Goal: Task Accomplishment & Management: Manage account settings

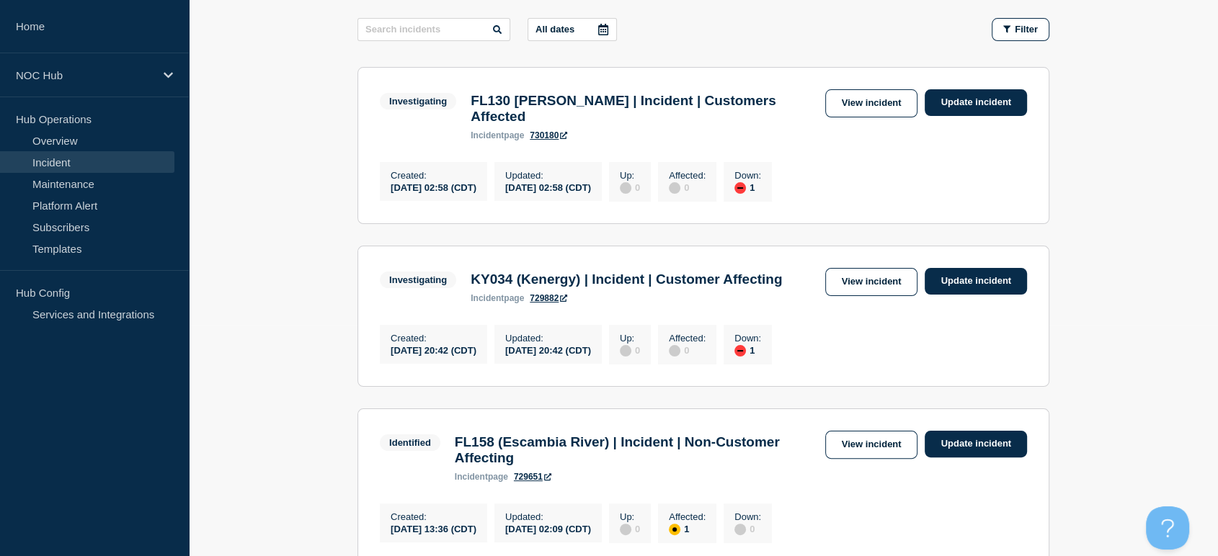
scroll to position [240, 0]
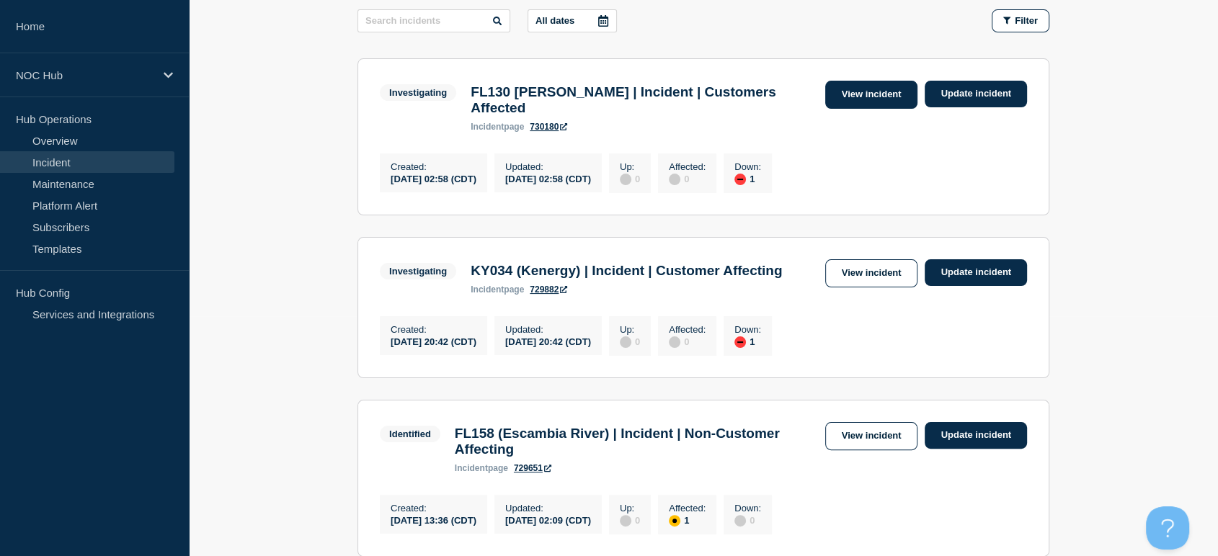
click at [862, 94] on link "View incident" at bounding box center [871, 95] width 93 height 28
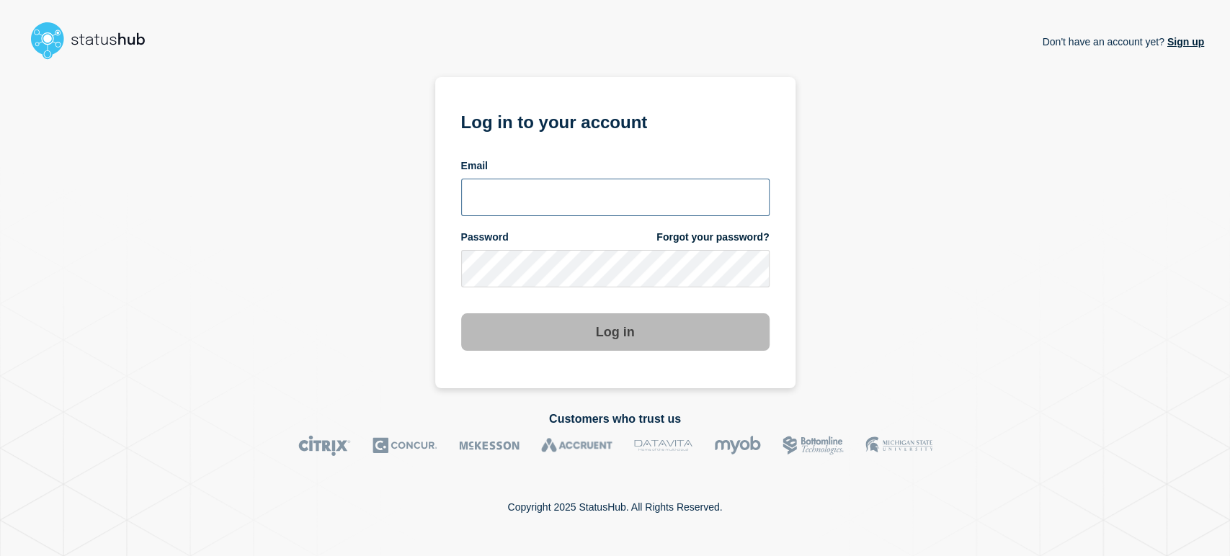
click at [512, 186] on input "email input" at bounding box center [615, 197] width 308 height 37
type input "[PERSON_NAME][EMAIL_ADDRESS][PERSON_NAME][DOMAIN_NAME]"
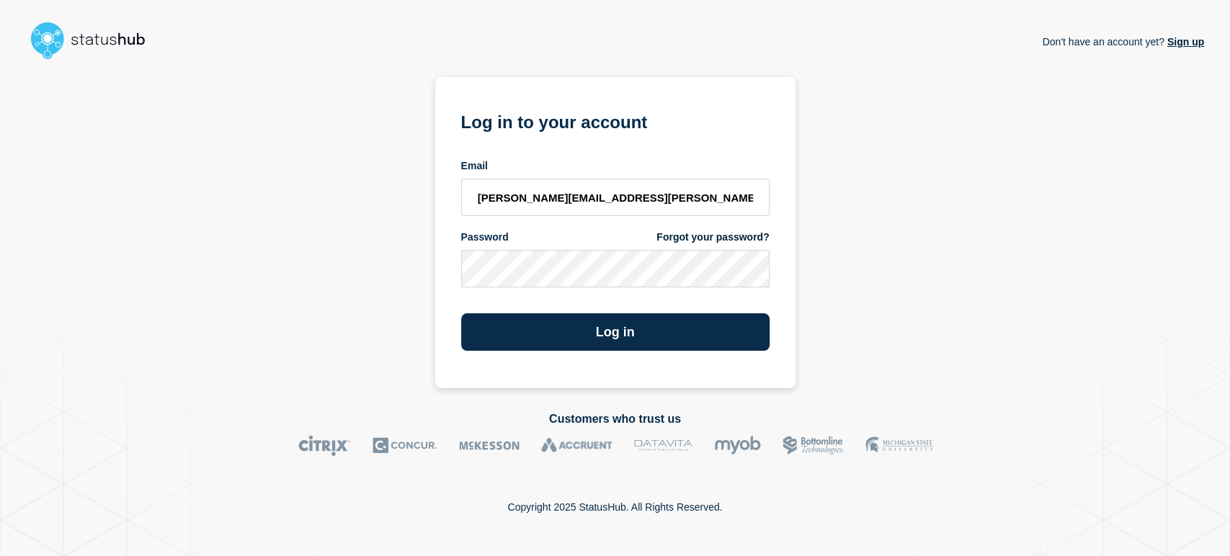
click at [461, 313] on button "Log in" at bounding box center [615, 331] width 308 height 37
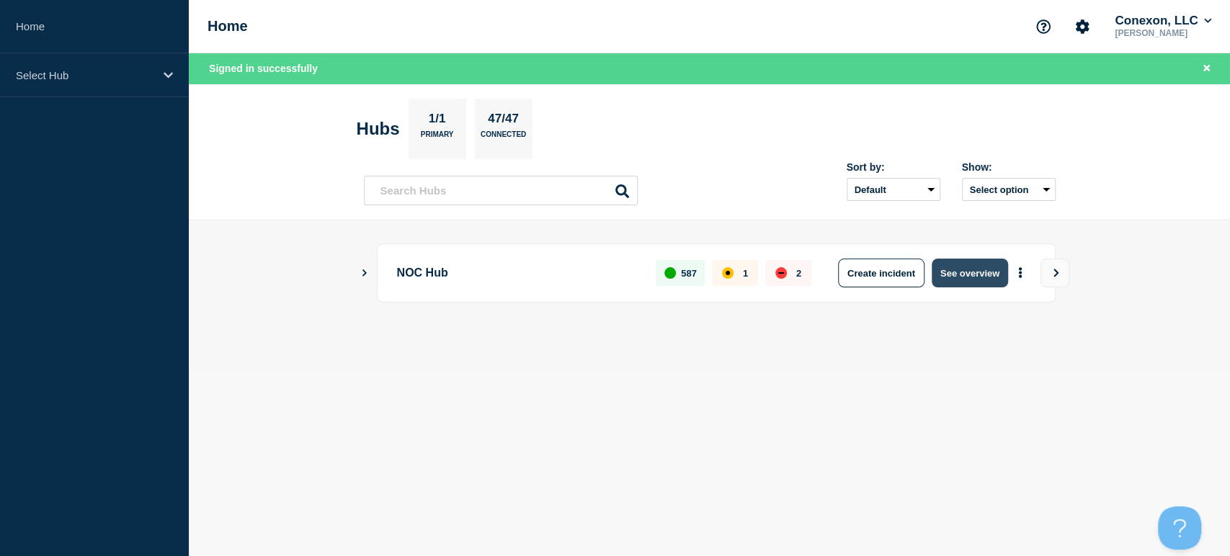
click at [965, 278] on button "See overview" at bounding box center [970, 273] width 76 height 29
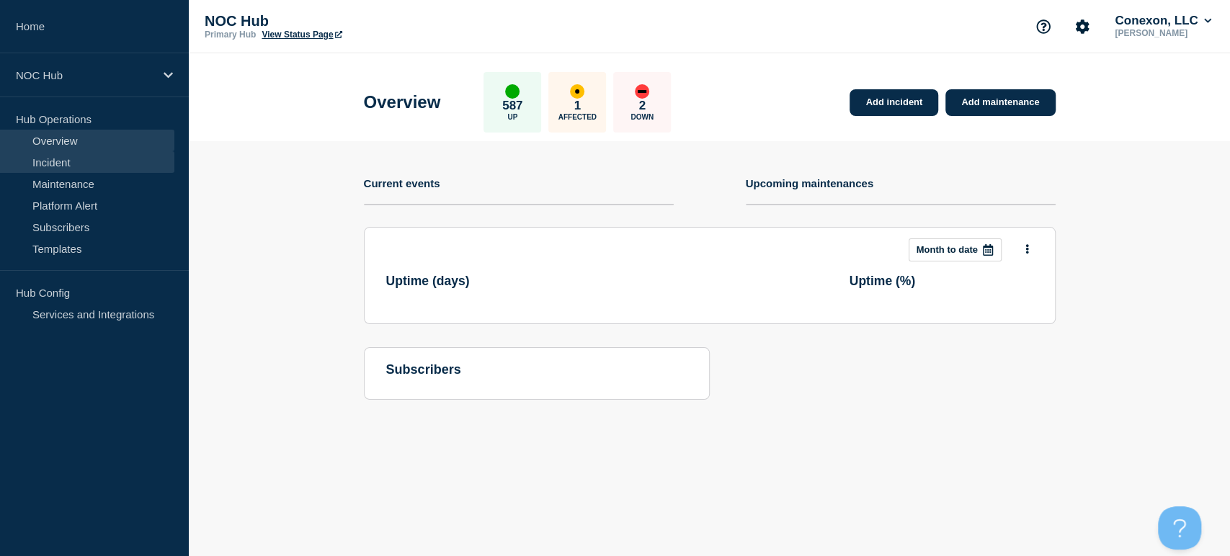
click at [104, 156] on link "Incident" at bounding box center [87, 162] width 174 height 22
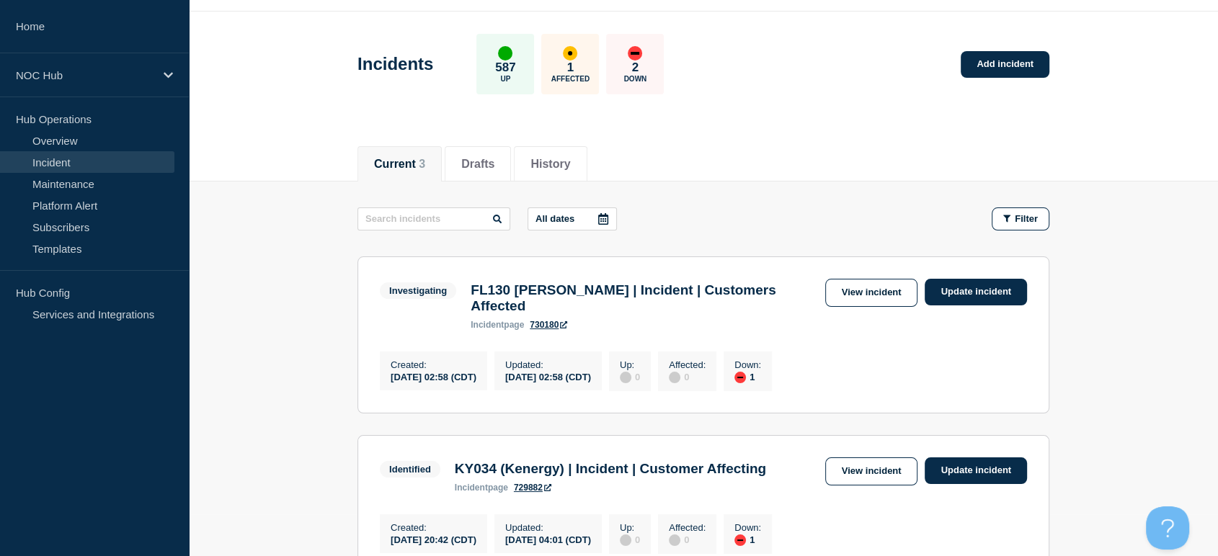
scroll to position [80, 0]
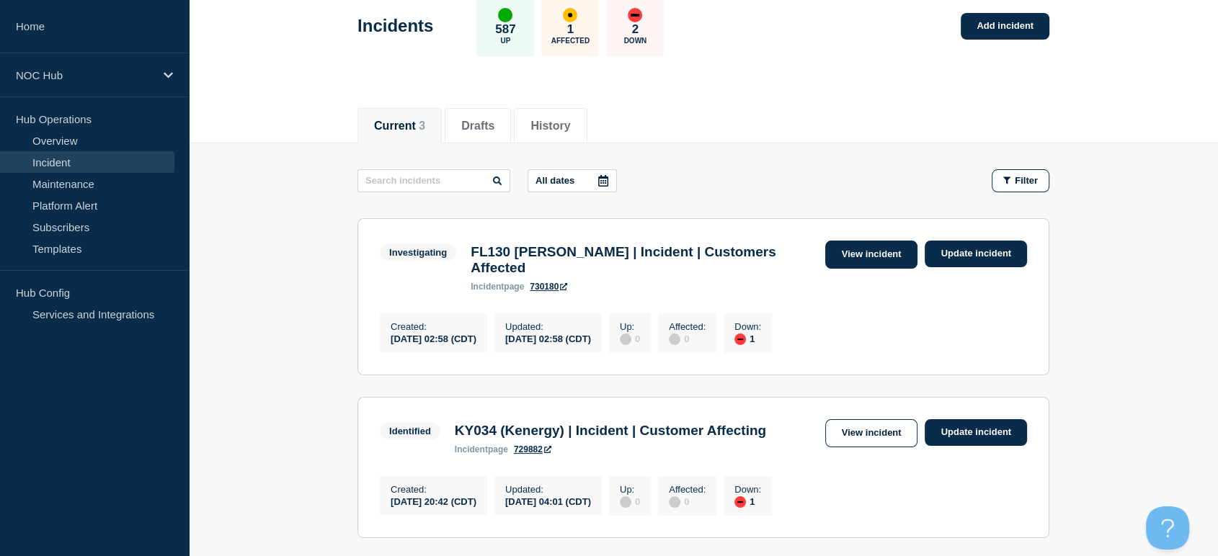
click at [861, 258] on link "View incident" at bounding box center [871, 255] width 93 height 28
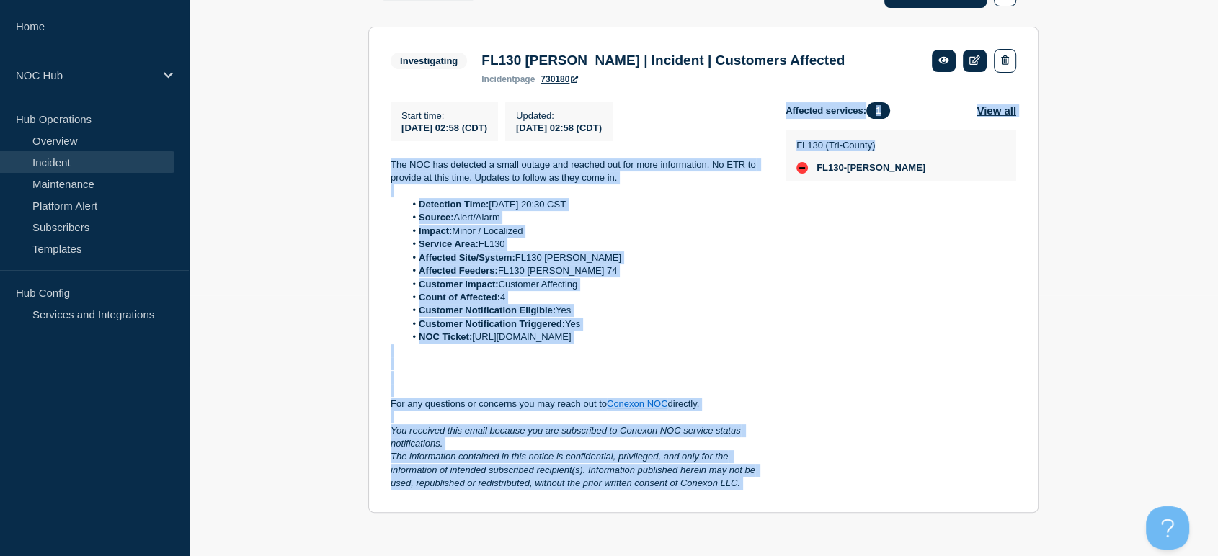
scroll to position [280, 0]
drag, startPoint x: 389, startPoint y: 173, endPoint x: 743, endPoint y: 486, distance: 472.7
click at [743, 486] on section "Investigating FL130 [PERSON_NAME] | Incident | Customers Affected incident page…" at bounding box center [703, 270] width 670 height 486
copy div "The NOC has detected a small outage and reached out for more information. No ET…"
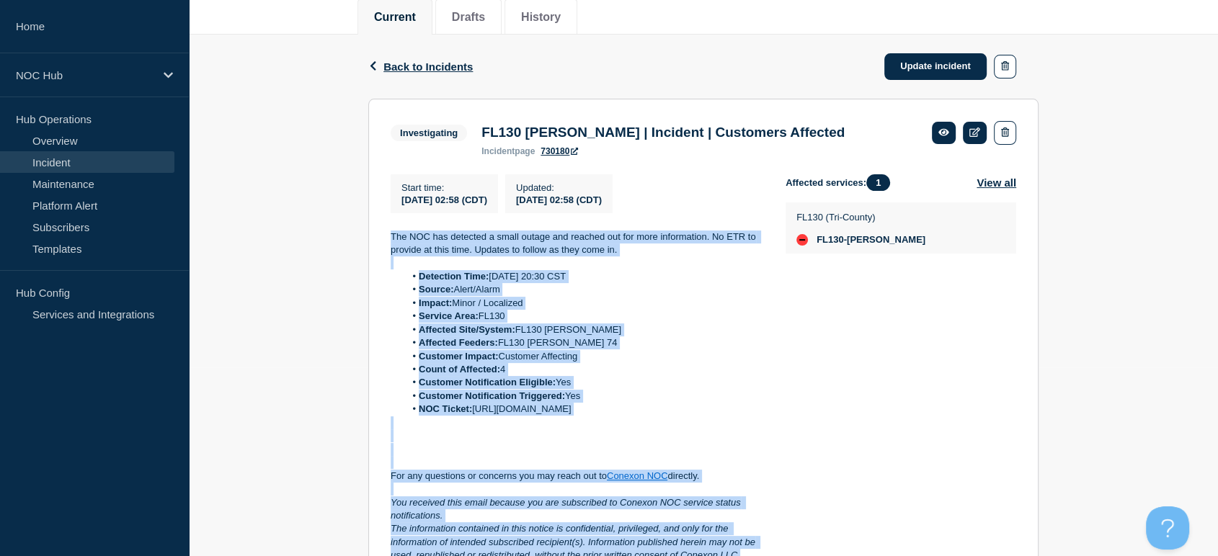
scroll to position [120, 0]
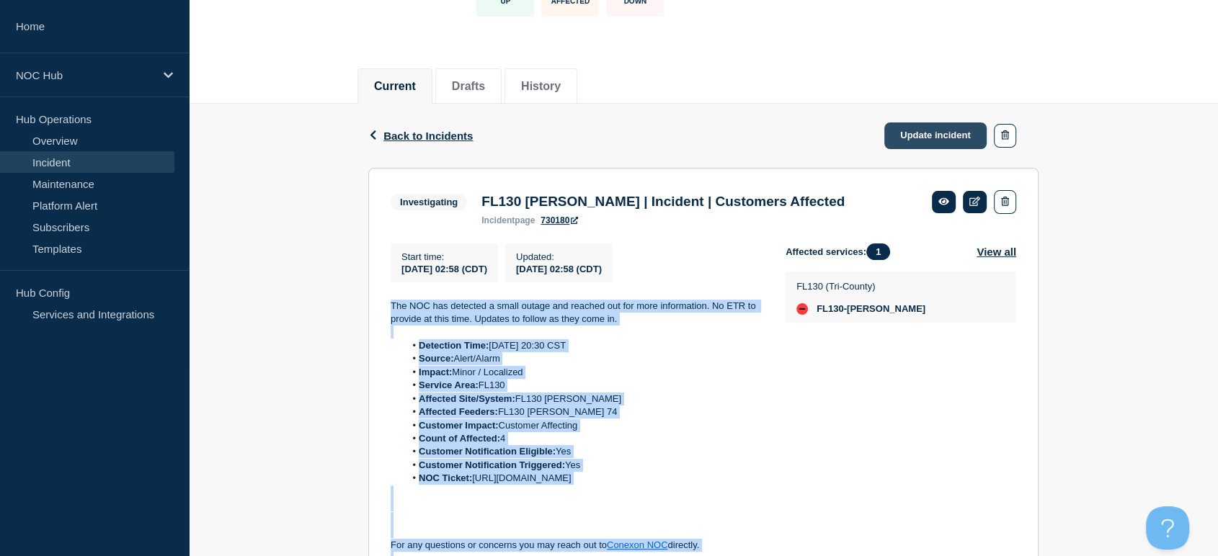
click at [905, 143] on link "Update incident" at bounding box center [935, 135] width 102 height 27
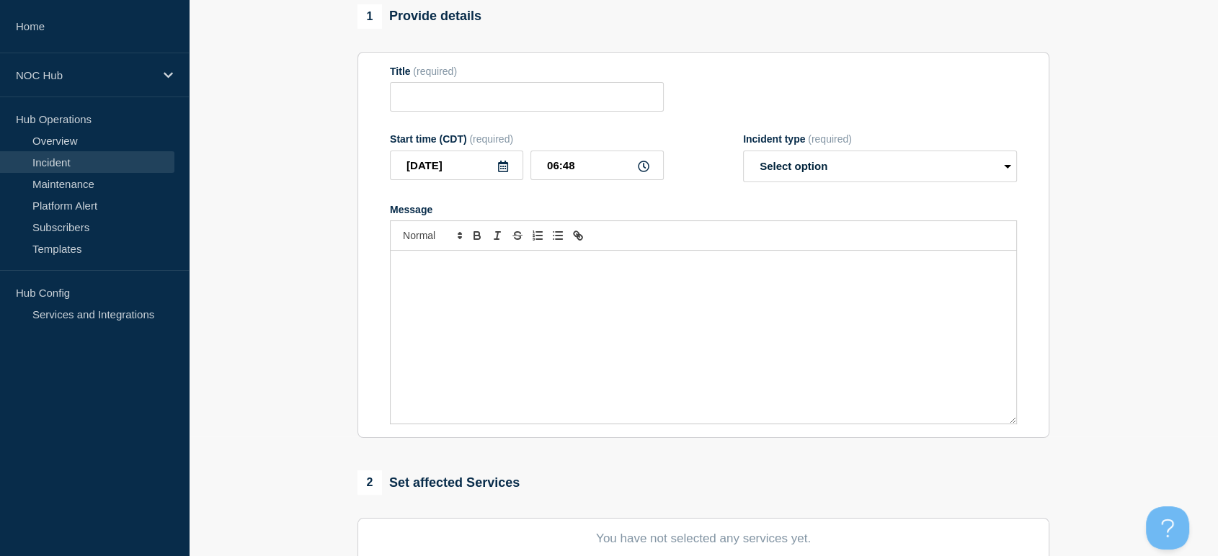
type input "FL130 [PERSON_NAME] | Incident | Customers Affected"
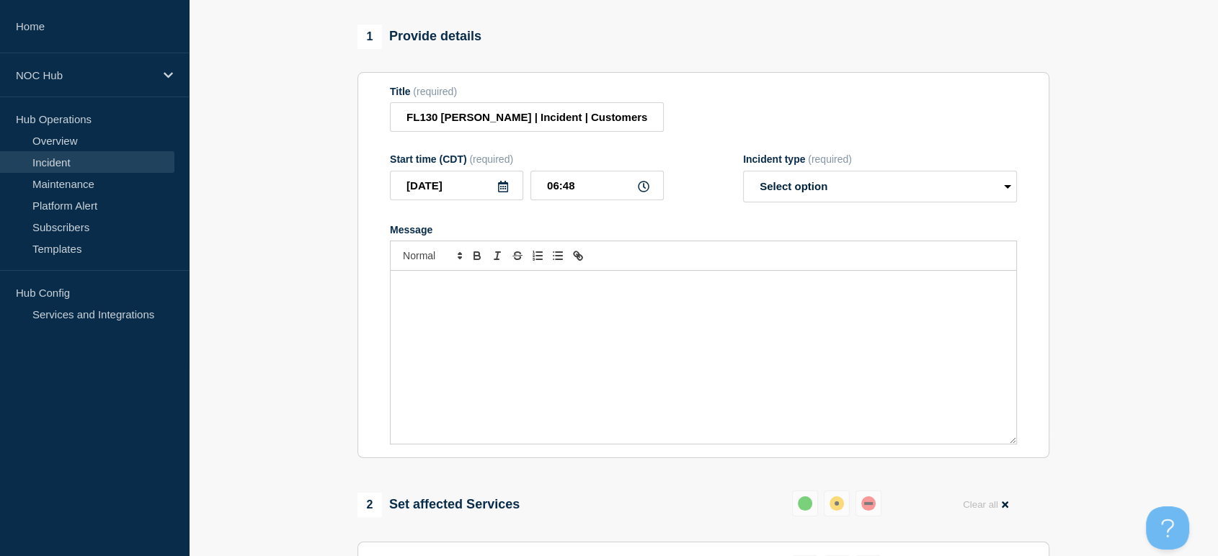
click at [532, 293] on p "Message" at bounding box center [703, 286] width 604 height 13
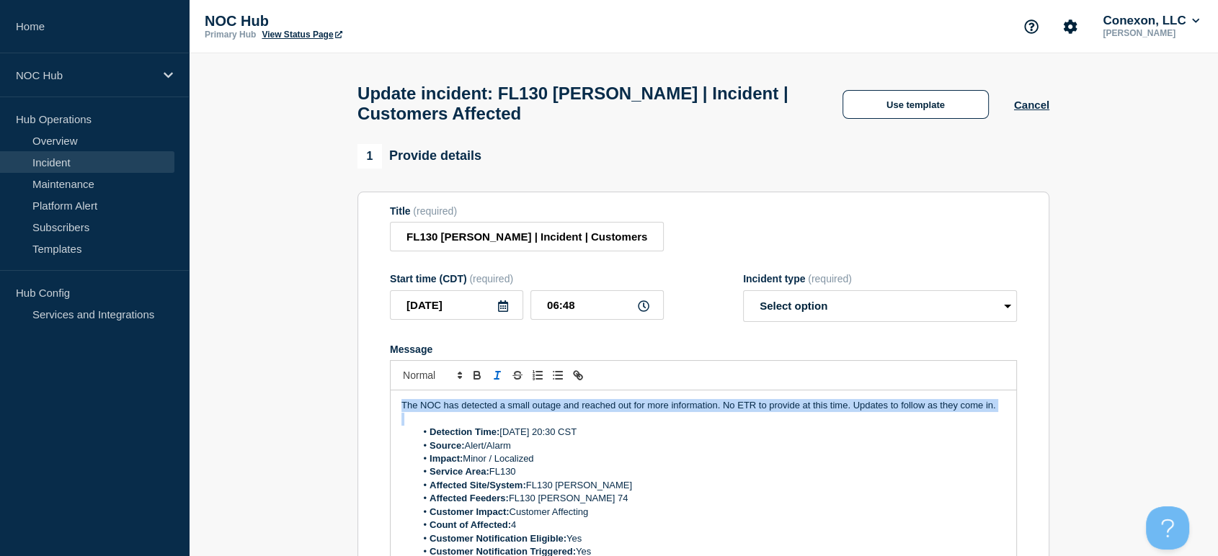
drag, startPoint x: 447, startPoint y: 435, endPoint x: 339, endPoint y: 402, distance: 112.3
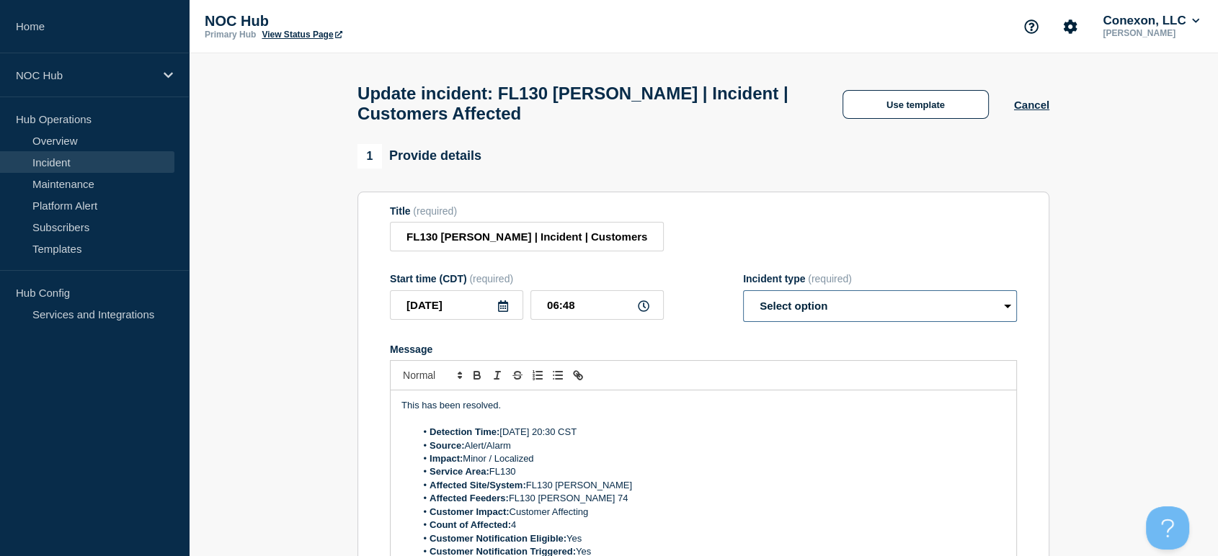
click at [774, 322] on select "Select option Investigating Identified Monitoring Resolved" at bounding box center [880, 306] width 274 height 32
click at [790, 426] on p "Message" at bounding box center [703, 419] width 604 height 13
drag, startPoint x: 779, startPoint y: 317, endPoint x: 778, endPoint y: 329, distance: 11.5
click at [779, 317] on select "Select option Investigating Identified Monitoring Resolved" at bounding box center [880, 306] width 274 height 32
select select "resolved"
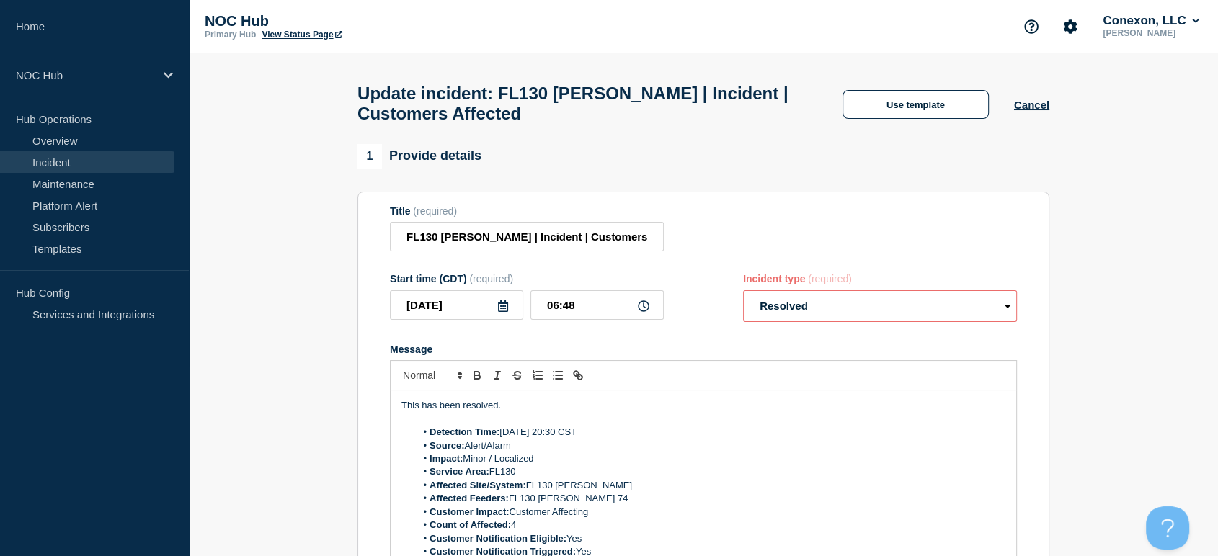
click at [743, 298] on select "Select option Investigating Identified Monitoring Resolved" at bounding box center [880, 306] width 274 height 32
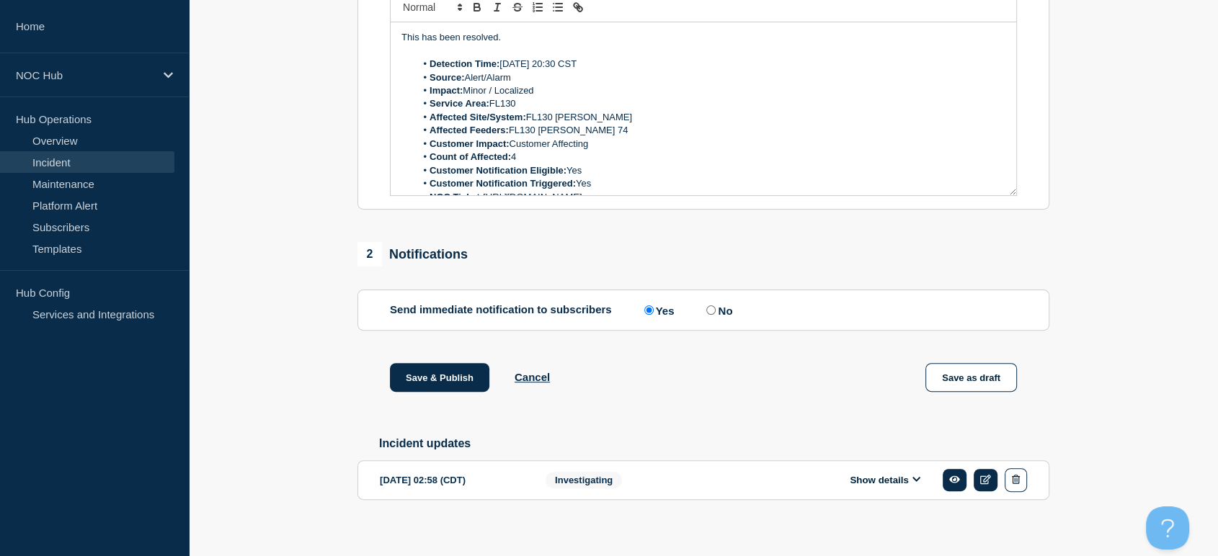
scroll to position [390, 0]
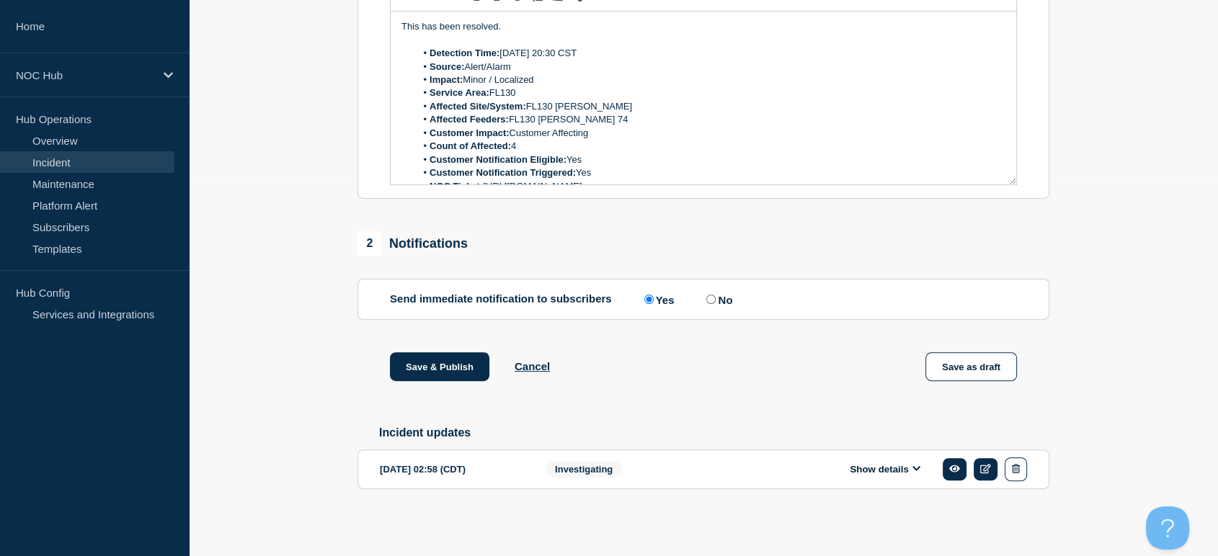
click at [715, 297] on input "No" at bounding box center [710, 299] width 9 height 9
radio input "true"
radio input "false"
click at [437, 362] on button "Save & Publish" at bounding box center [439, 366] width 99 height 29
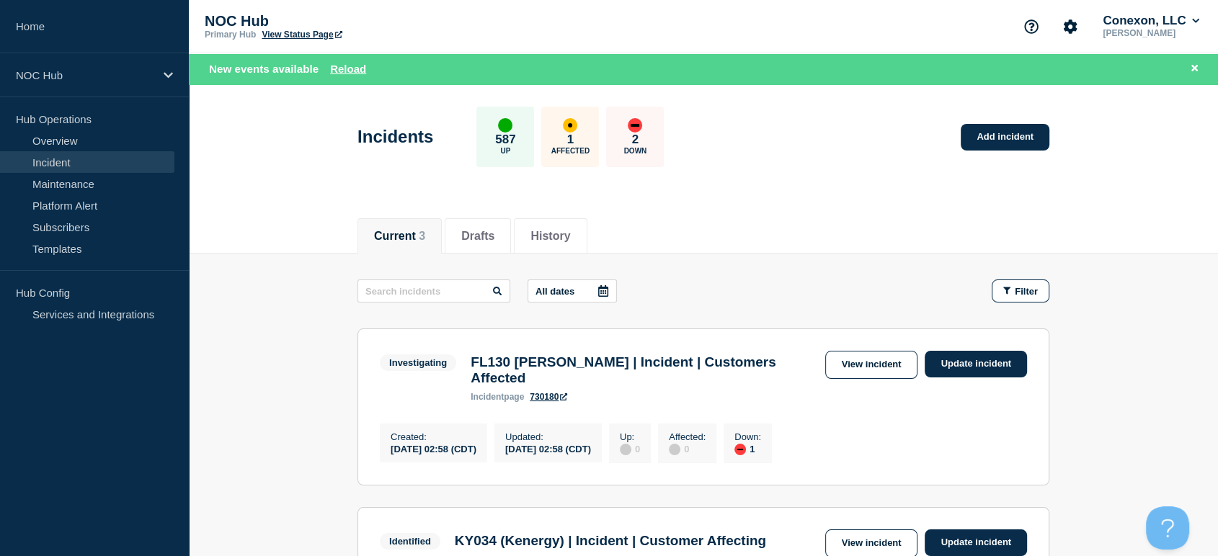
click at [877, 117] on div "Incidents 587 Up 1 Affected 2 Down Add incident" at bounding box center [703, 132] width 724 height 88
click at [344, 66] on button "Reload" at bounding box center [348, 69] width 36 height 12
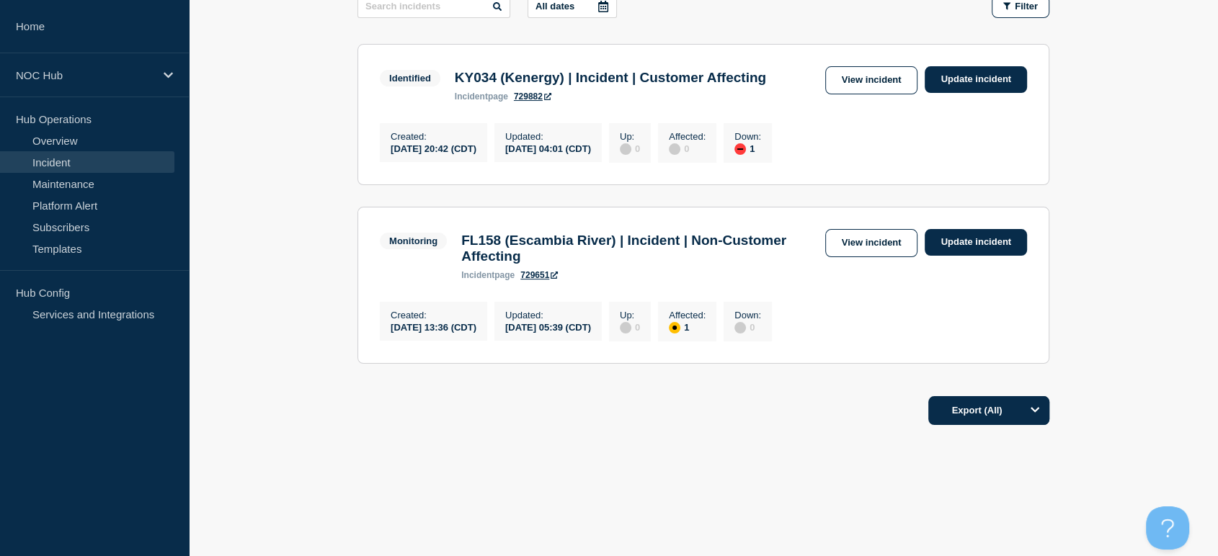
scroll to position [267, 0]
click at [861, 71] on link "View incident" at bounding box center [871, 80] width 93 height 28
